Goal: Task Accomplishment & Management: Manage account settings

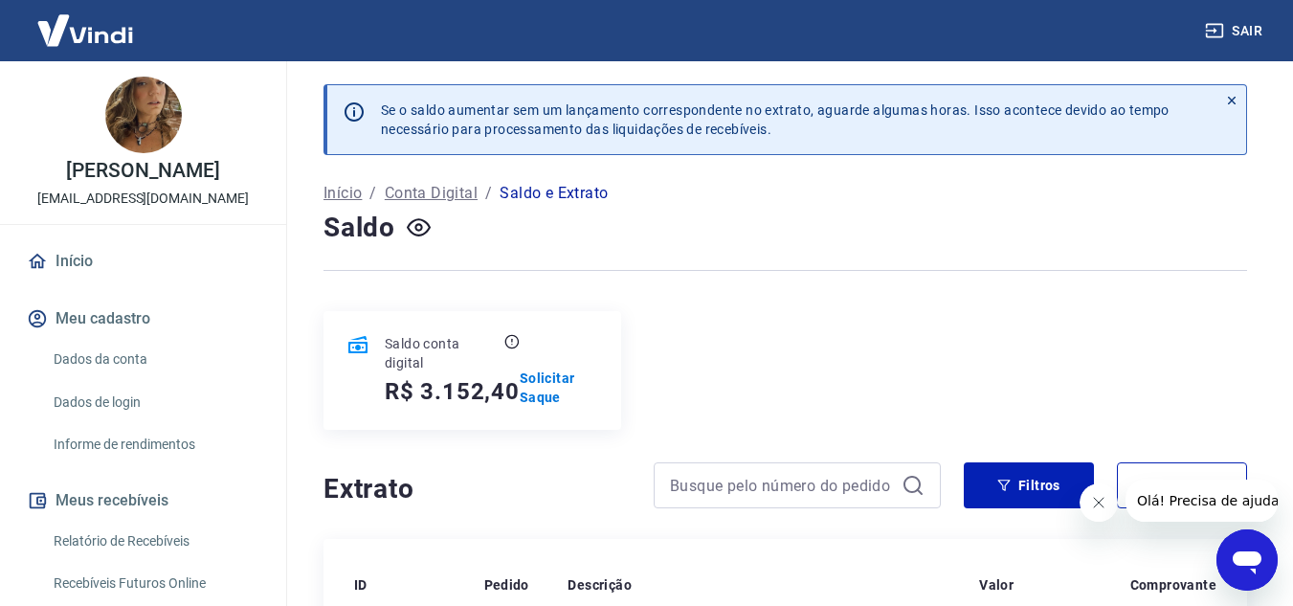
scroll to position [191, 0]
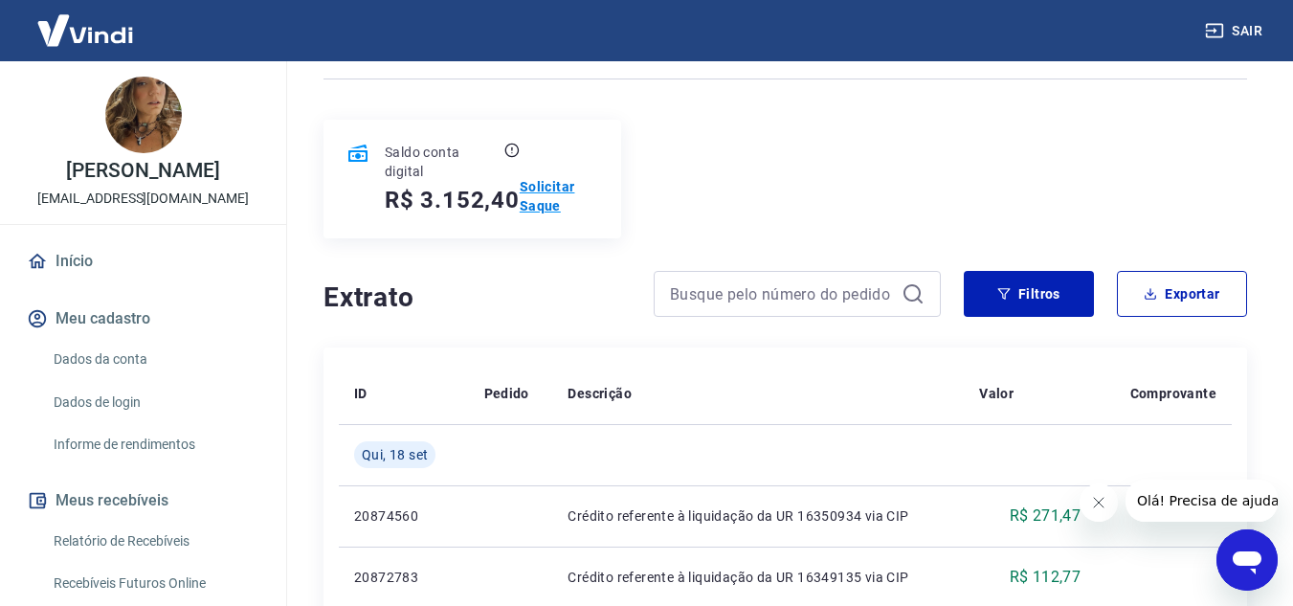
click at [531, 196] on p "Solicitar Saque" at bounding box center [559, 196] width 78 height 38
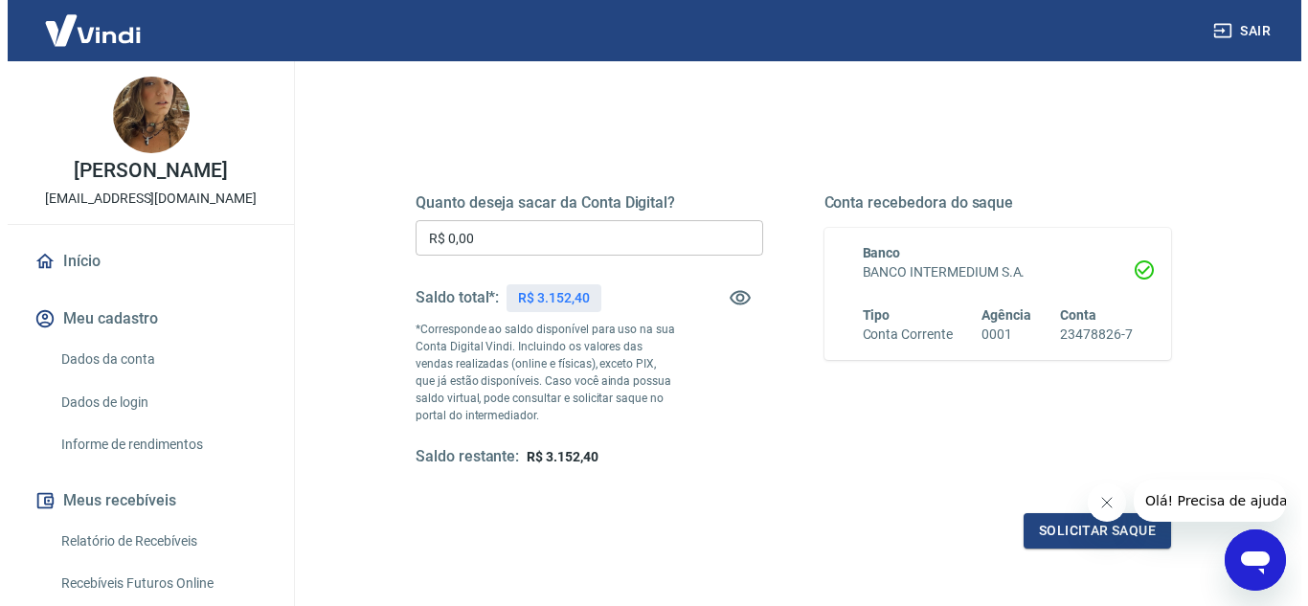
scroll to position [287, 0]
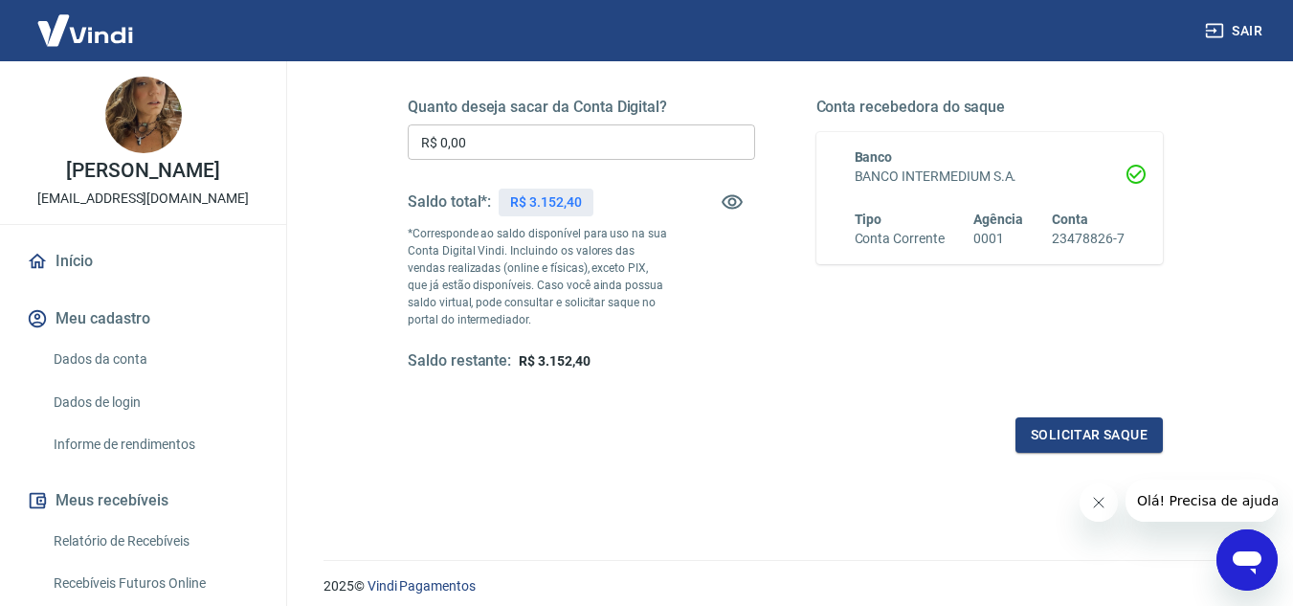
click at [528, 137] on input "R$ 0,00" at bounding box center [581, 141] width 347 height 35
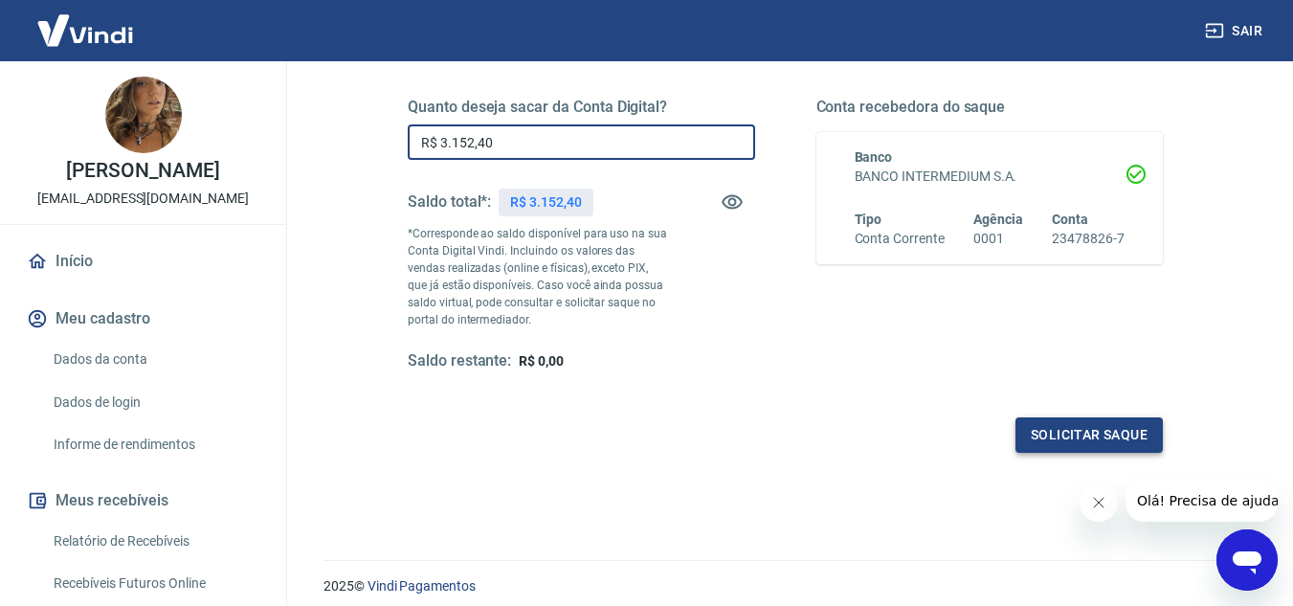
type input "R$ 3.152,40"
click at [1067, 435] on button "Solicitar saque" at bounding box center [1089, 434] width 147 height 35
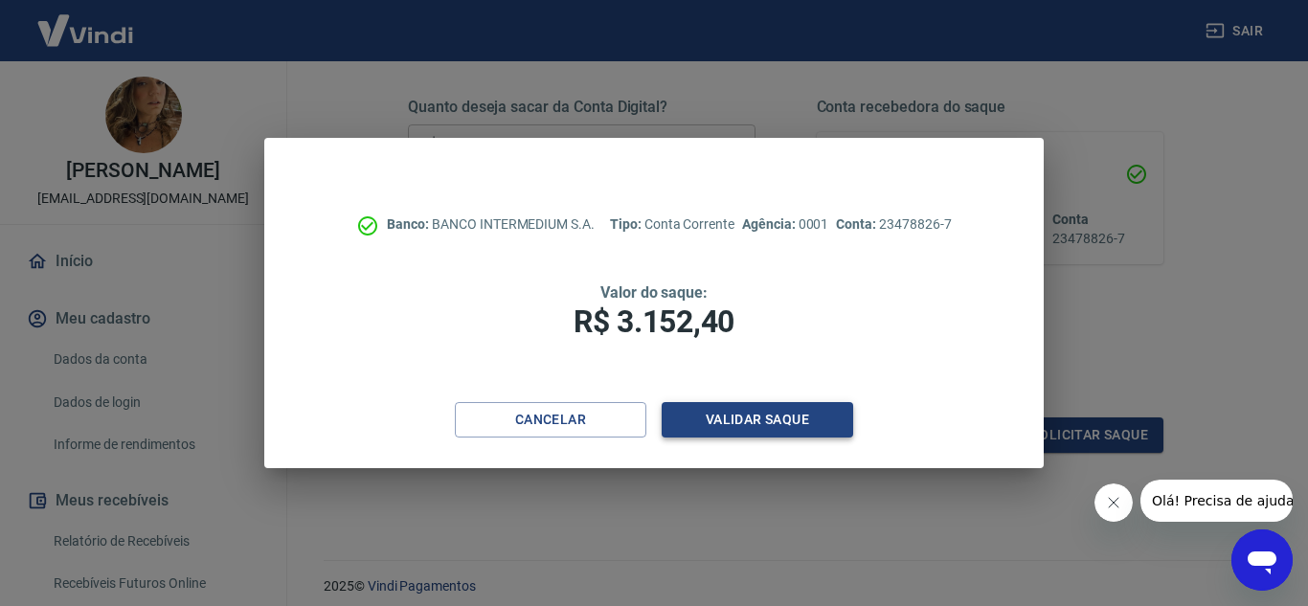
click at [734, 417] on button "Validar saque" at bounding box center [756, 419] width 191 height 35
